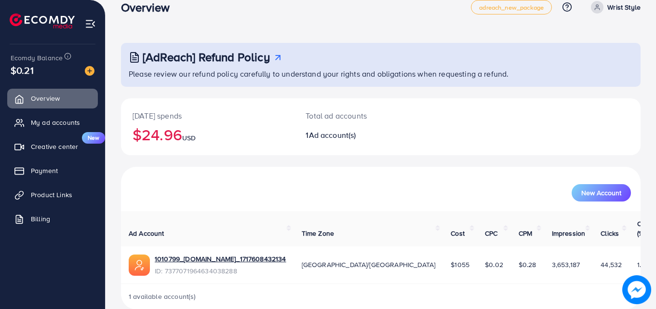
scroll to position [23, 0]
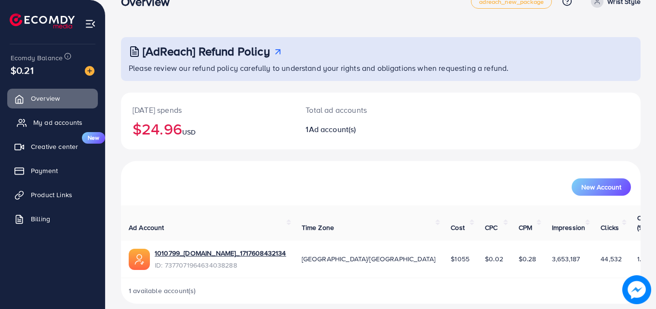
click at [42, 129] on link "My ad accounts" at bounding box center [52, 122] width 91 height 19
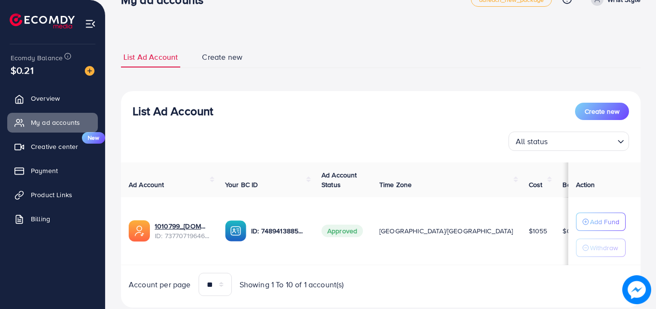
scroll to position [50, 0]
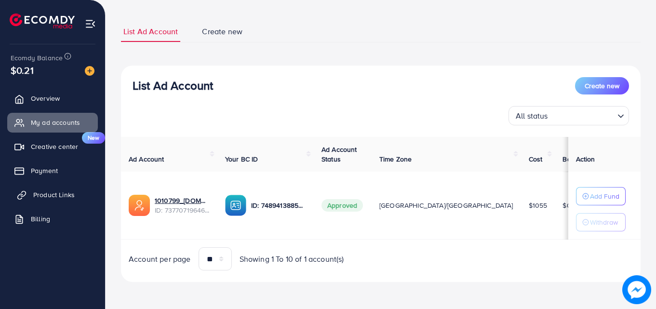
click at [51, 195] on span "Product Links" at bounding box center [53, 195] width 41 height 10
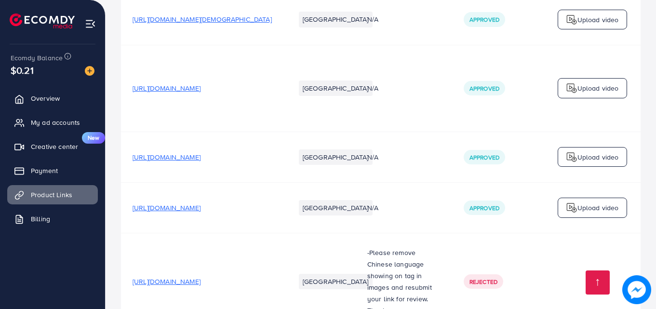
scroll to position [5596, 0]
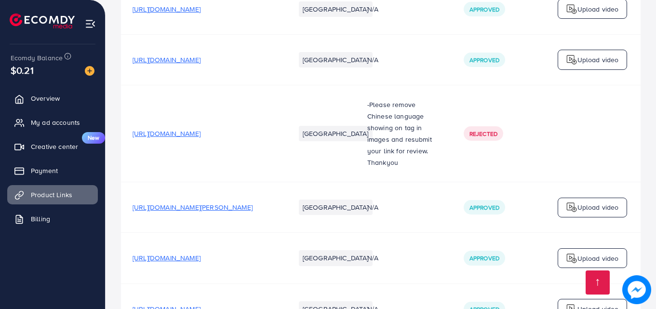
click at [200, 304] on span "[URL][DOMAIN_NAME]" at bounding box center [166, 309] width 68 height 10
click at [200, 253] on span "[URL][DOMAIN_NAME]" at bounding box center [166, 258] width 68 height 10
click at [197, 202] on span "[URL][DOMAIN_NAME][PERSON_NAME]" at bounding box center [192, 207] width 120 height 10
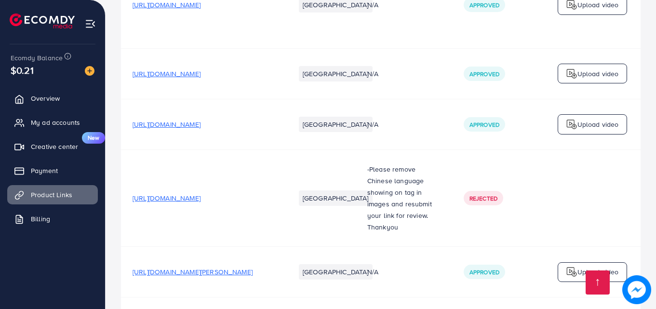
scroll to position [5513, 0]
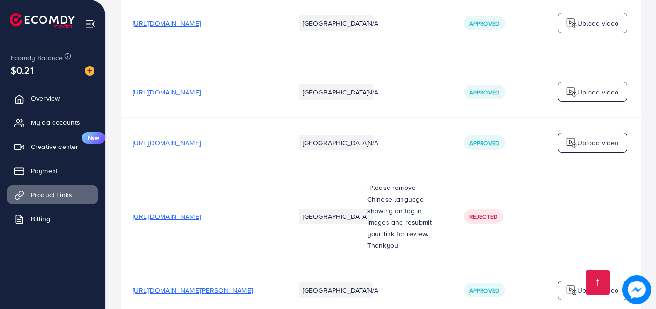
click at [200, 211] on span "[URL][DOMAIN_NAME]" at bounding box center [166, 216] width 68 height 10
click at [56, 172] on span "Payment" at bounding box center [46, 171] width 27 height 10
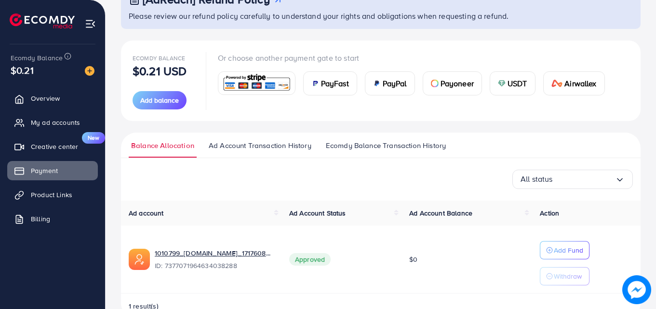
scroll to position [100, 0]
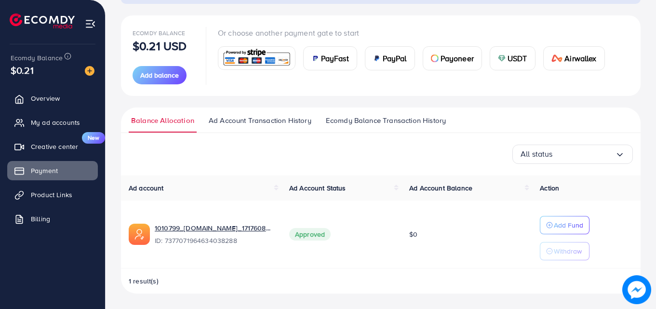
click at [384, 119] on span "Ecomdy Balance Transaction History" at bounding box center [386, 120] width 120 height 11
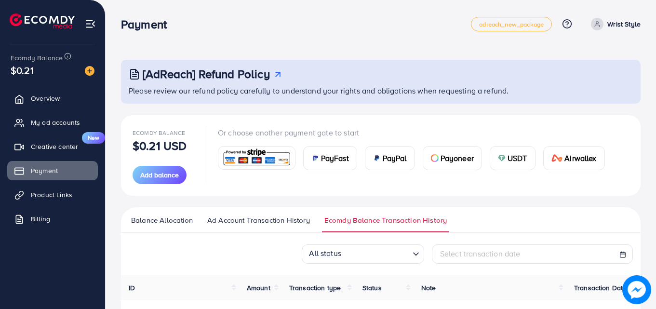
click at [43, 14] on img at bounding box center [42, 20] width 65 height 15
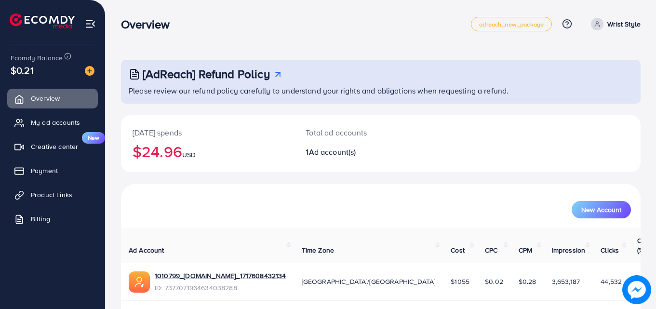
scroll to position [23, 0]
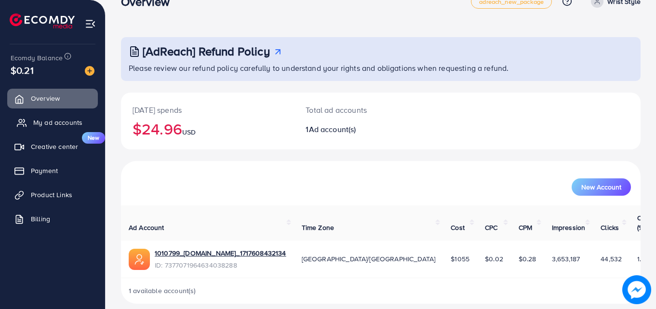
click at [43, 119] on span "My ad accounts" at bounding box center [57, 123] width 49 height 10
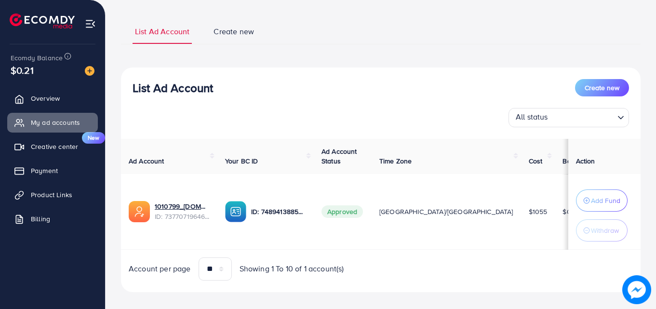
scroll to position [63, 0]
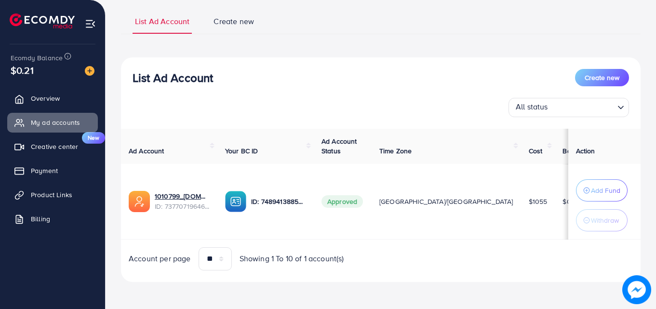
drag, startPoint x: 475, startPoint y: 199, endPoint x: 496, endPoint y: 201, distance: 21.3
click at [521, 201] on td "$1055" at bounding box center [538, 202] width 34 height 76
click at [521, 216] on td "$1055" at bounding box center [538, 202] width 34 height 76
drag, startPoint x: 496, startPoint y: 201, endPoint x: 473, endPoint y: 209, distance: 24.4
click at [521, 203] on td "$1055" at bounding box center [538, 202] width 34 height 76
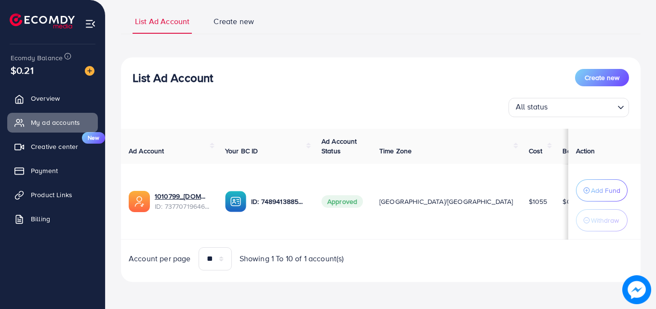
click at [521, 235] on td "$1055" at bounding box center [538, 202] width 34 height 76
